Goal: Information Seeking & Learning: Learn about a topic

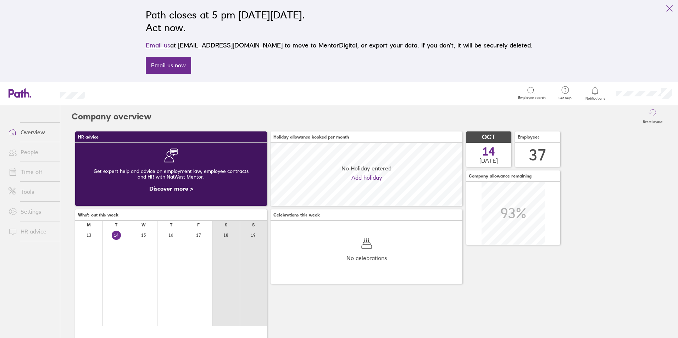
scroll to position [63, 63]
click at [29, 154] on link "People" at bounding box center [31, 152] width 57 height 14
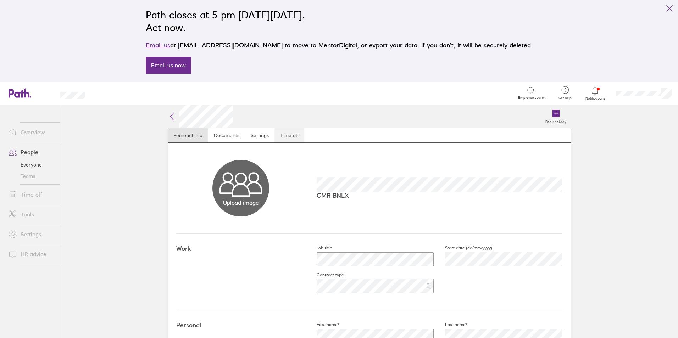
click at [286, 133] on link "Time off" at bounding box center [289, 135] width 30 height 14
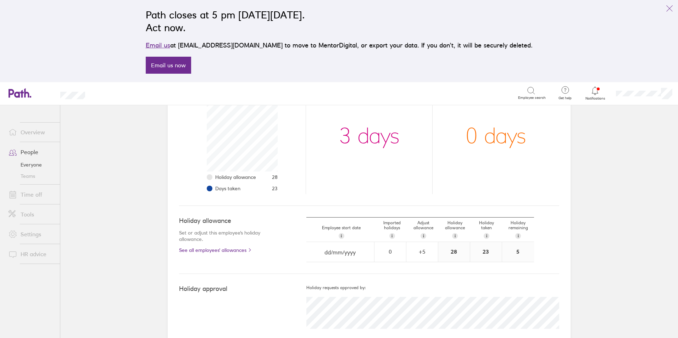
scroll to position [127, 0]
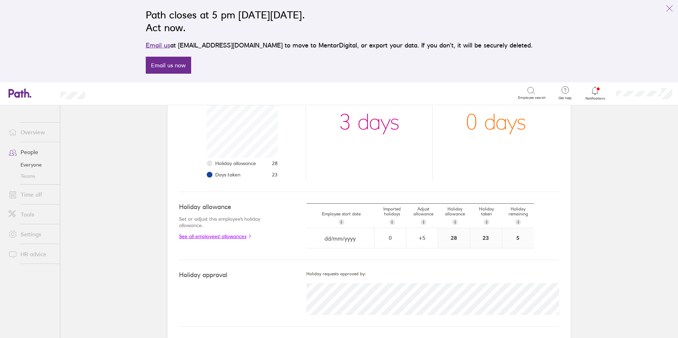
click at [209, 237] on link "See all employees' allowances" at bounding box center [228, 237] width 99 height 6
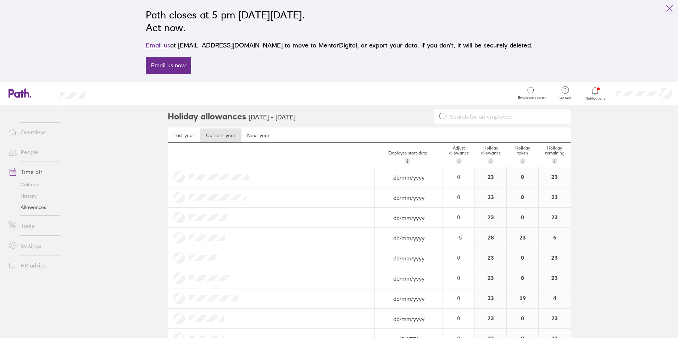
click at [28, 171] on link "Time off" at bounding box center [31, 172] width 57 height 14
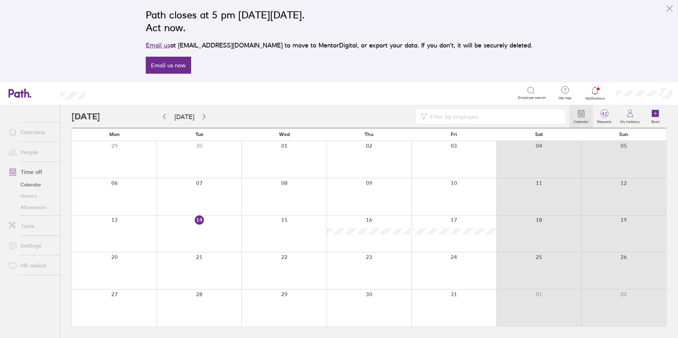
click at [505, 118] on input at bounding box center [494, 116] width 134 height 13
click at [392, 147] on div at bounding box center [369, 159] width 85 height 37
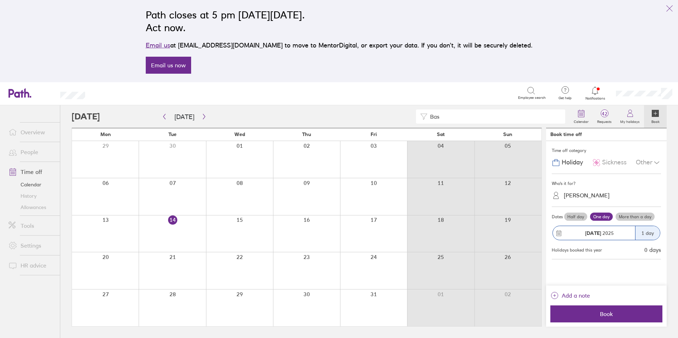
click at [446, 116] on input "Bas" at bounding box center [494, 116] width 134 height 13
type input "Bas Jongejan"
click at [29, 153] on link "People" at bounding box center [31, 152] width 57 height 14
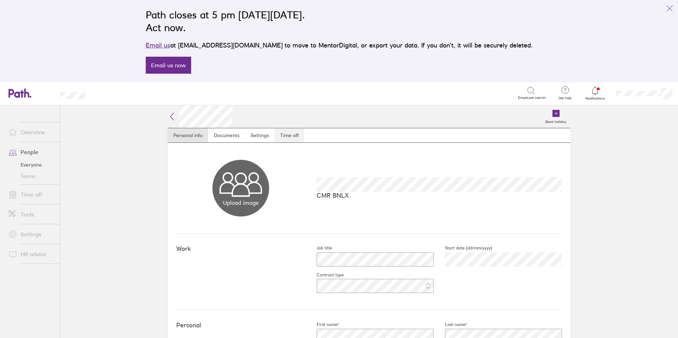
click at [286, 133] on link "Time off" at bounding box center [289, 135] width 30 height 14
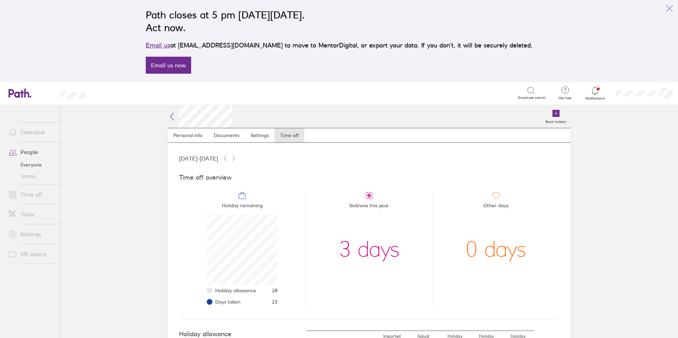
click at [33, 194] on link "Time off" at bounding box center [31, 195] width 57 height 14
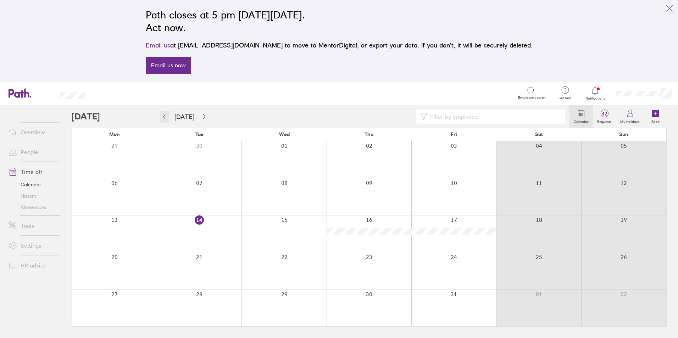
click at [166, 117] on icon "button" at bounding box center [164, 117] width 5 height 6
click at [163, 117] on icon "button" at bounding box center [164, 116] width 2 height 5
click at [32, 154] on link "People" at bounding box center [31, 152] width 57 height 14
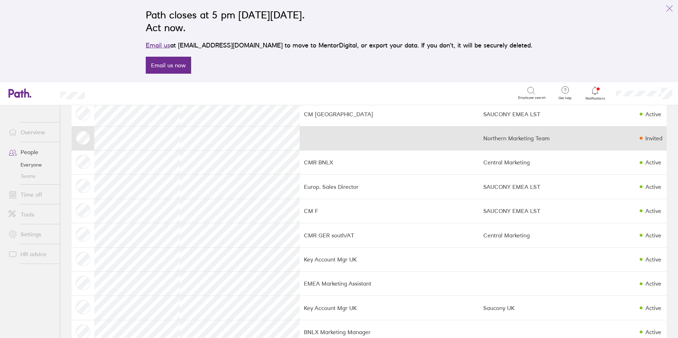
scroll to position [83, 0]
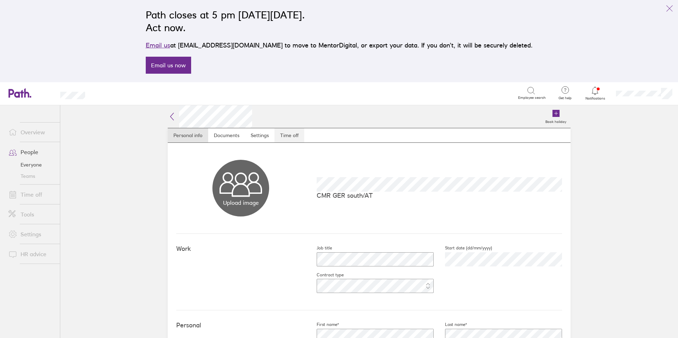
click at [279, 135] on link "Time off" at bounding box center [289, 135] width 30 height 14
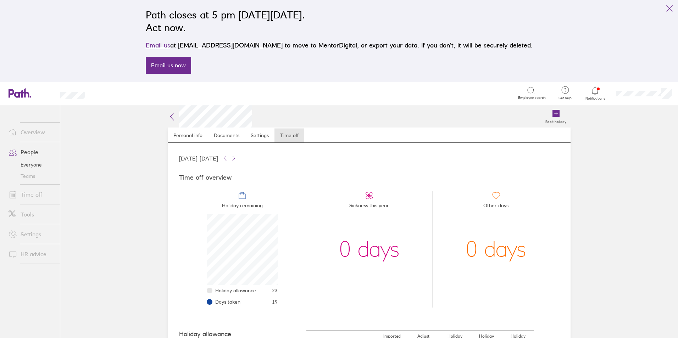
click at [29, 151] on link "People" at bounding box center [31, 152] width 57 height 14
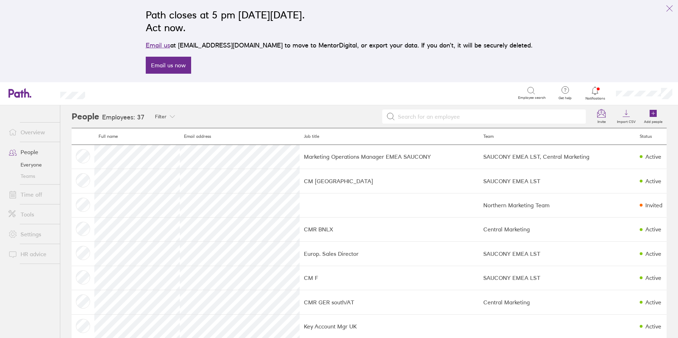
click at [434, 119] on input at bounding box center [488, 116] width 187 height 13
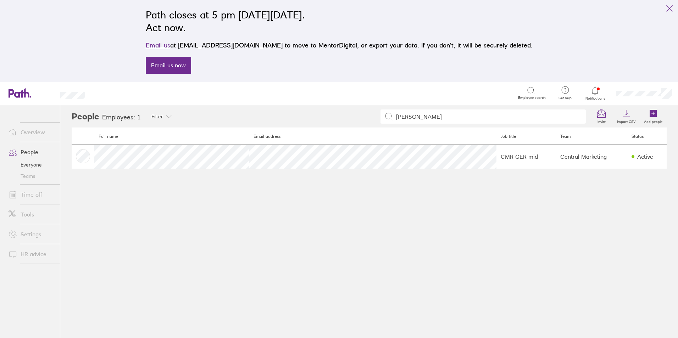
type input "Magda"
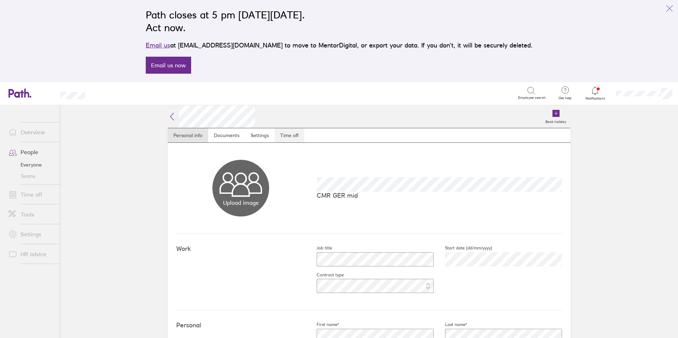
click at [282, 135] on link "Time off" at bounding box center [289, 135] width 30 height 14
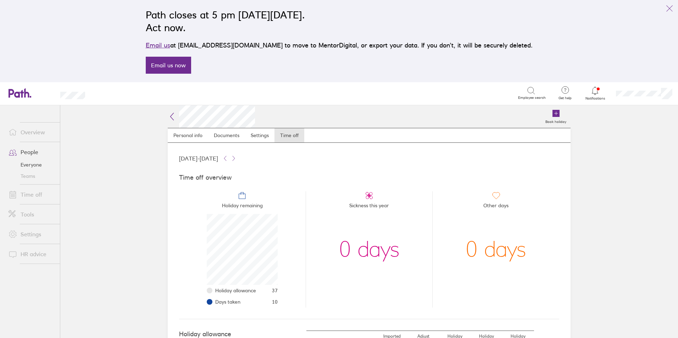
click at [29, 194] on link "Time off" at bounding box center [31, 195] width 57 height 14
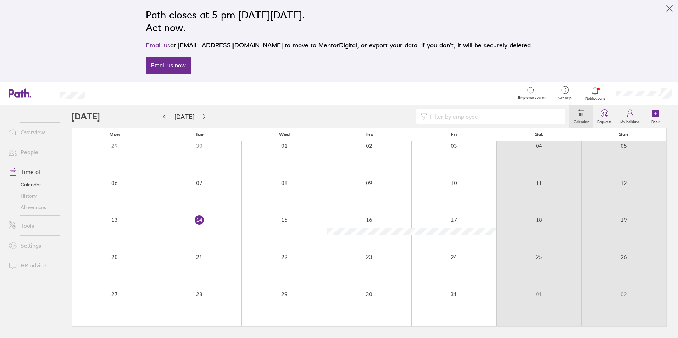
click at [440, 117] on input at bounding box center [494, 116] width 134 height 13
click at [424, 115] on icon at bounding box center [423, 116] width 7 height 7
click at [531, 93] on icon at bounding box center [531, 91] width 9 height 9
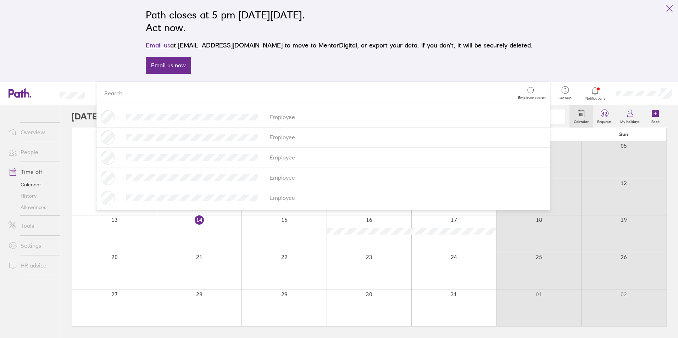
scroll to position [414, 0]
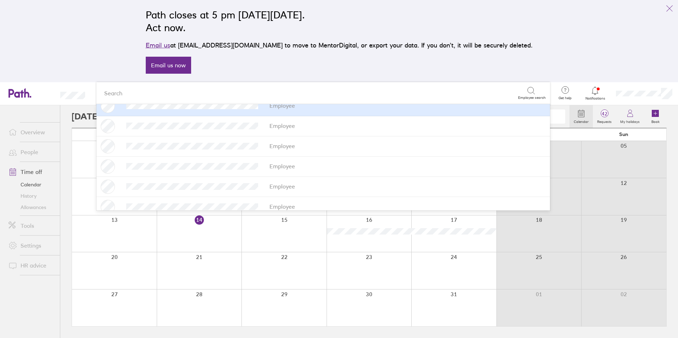
click at [147, 95] on div "Search" at bounding box center [309, 93] width 417 height 11
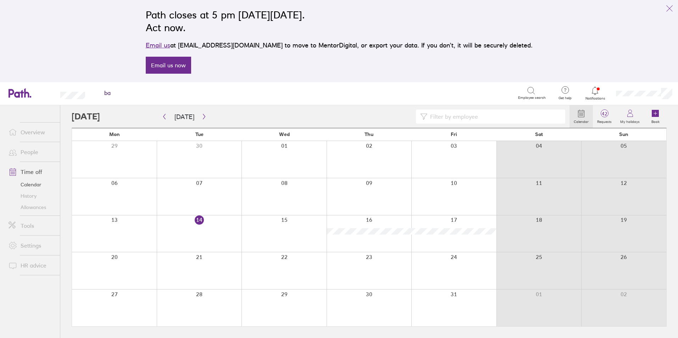
type input "bas"
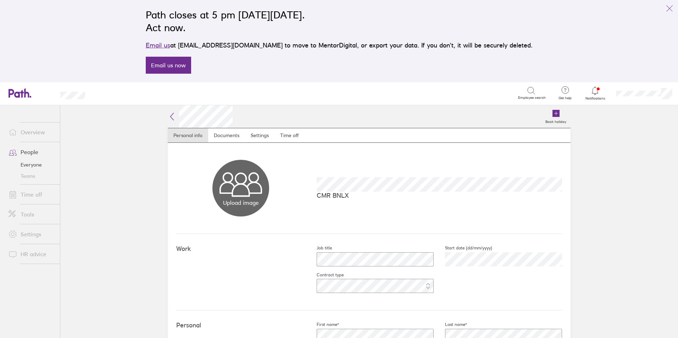
click at [32, 196] on link "Time off" at bounding box center [31, 195] width 57 height 14
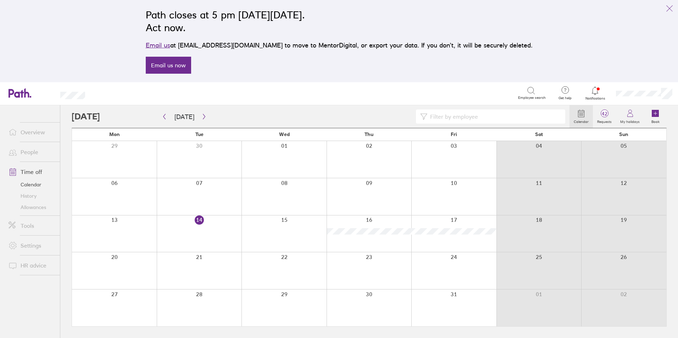
click at [471, 116] on input at bounding box center [494, 116] width 134 height 13
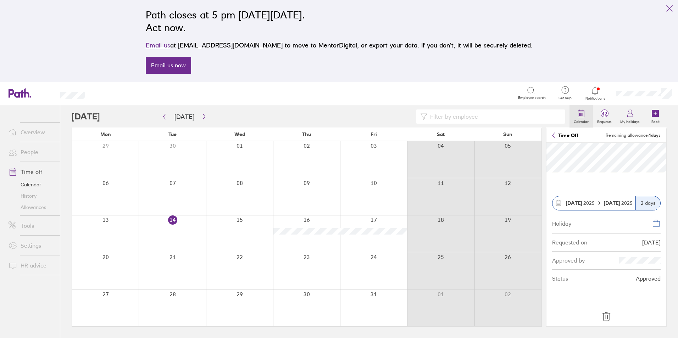
click at [580, 115] on icon at bounding box center [581, 113] width 9 height 9
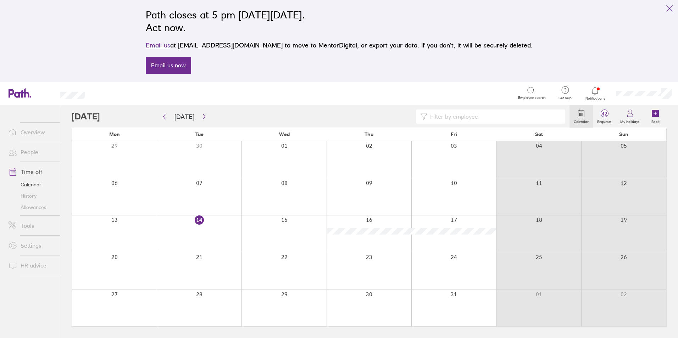
click at [465, 115] on input at bounding box center [494, 116] width 134 height 13
type input "Christian Arledter"
click at [404, 113] on div "Christian Arledter" at bounding box center [321, 117] width 498 height 14
click at [163, 117] on icon "button" at bounding box center [164, 117] width 5 height 6
click at [166, 118] on icon "button" at bounding box center [164, 117] width 5 height 6
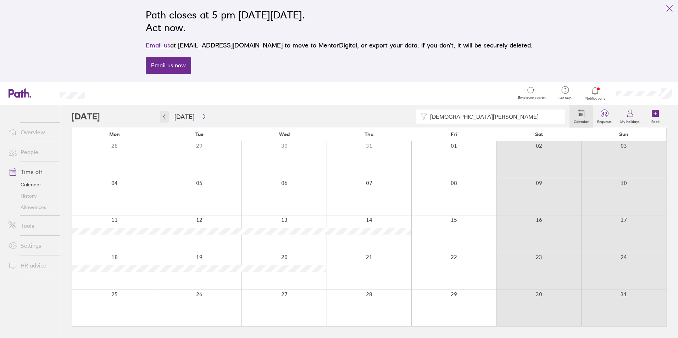
click at [166, 118] on icon "button" at bounding box center [164, 117] width 5 height 6
click at [24, 225] on link "Tools" at bounding box center [31, 226] width 57 height 14
